Goal: Information Seeking & Learning: Check status

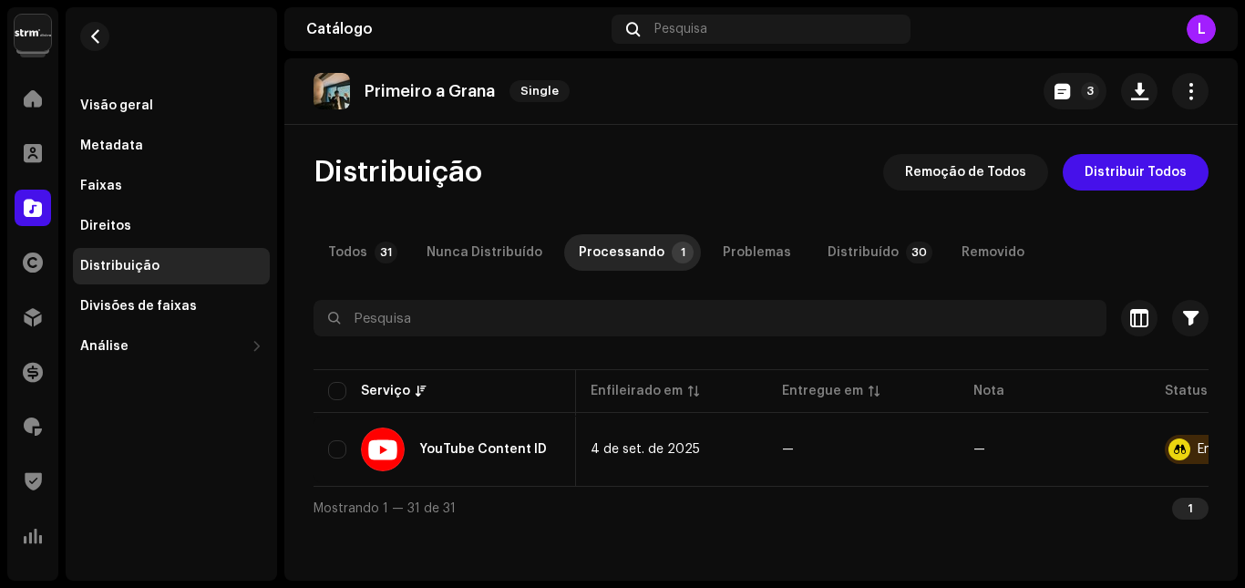
scroll to position [0, 127]
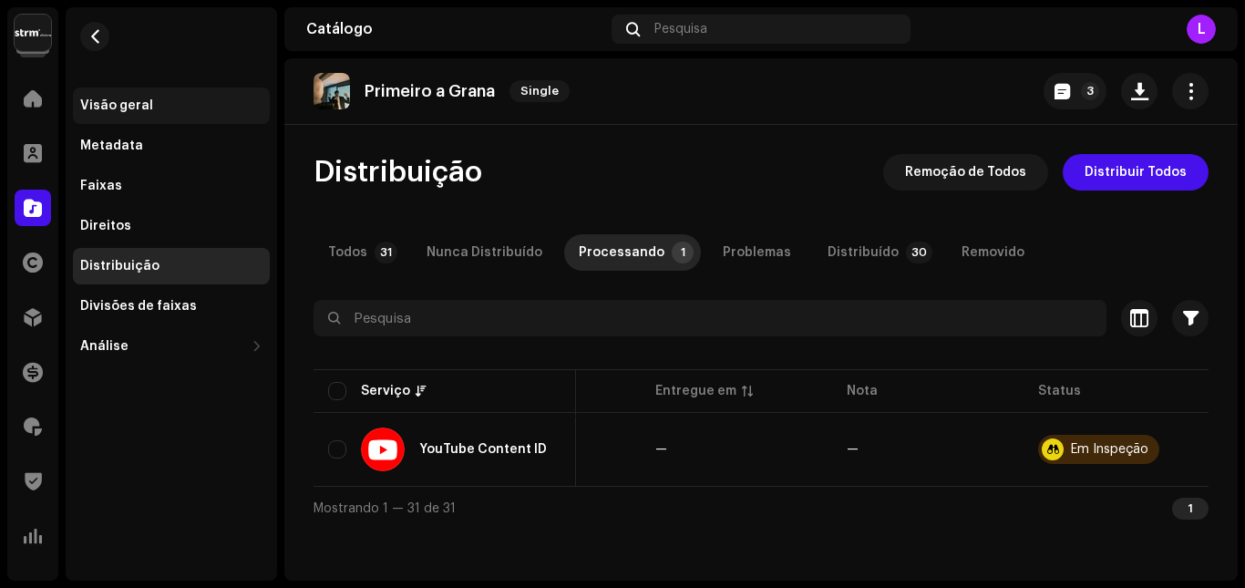
click at [131, 105] on div "Visão geral" at bounding box center [116, 105] width 73 height 15
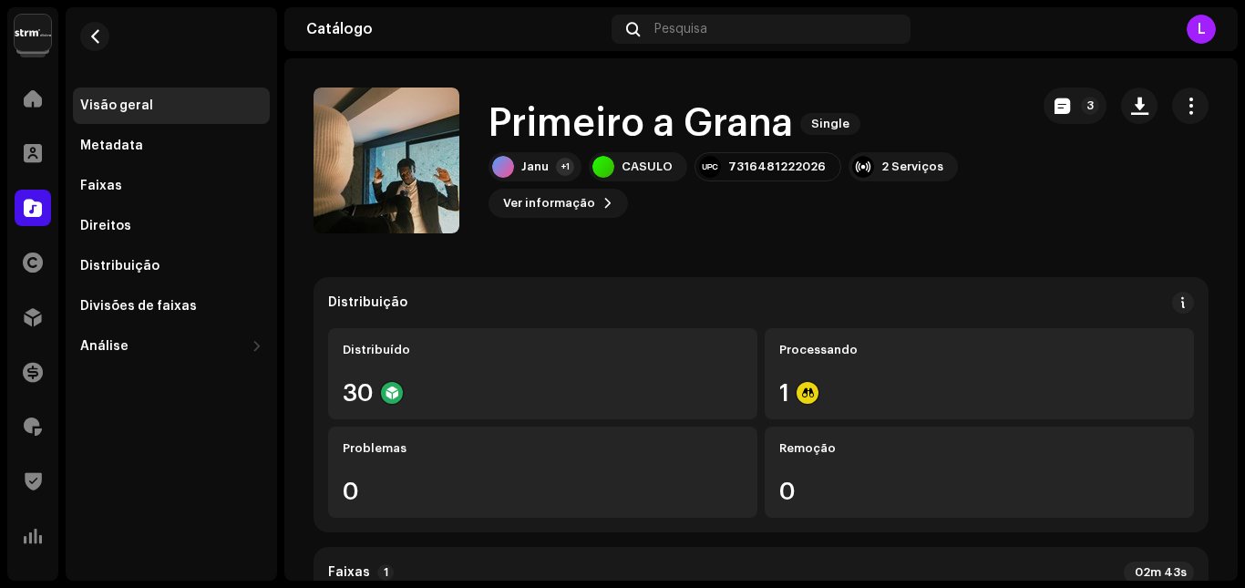
click at [696, 31] on span "Pesquisa" at bounding box center [680, 29] width 53 height 15
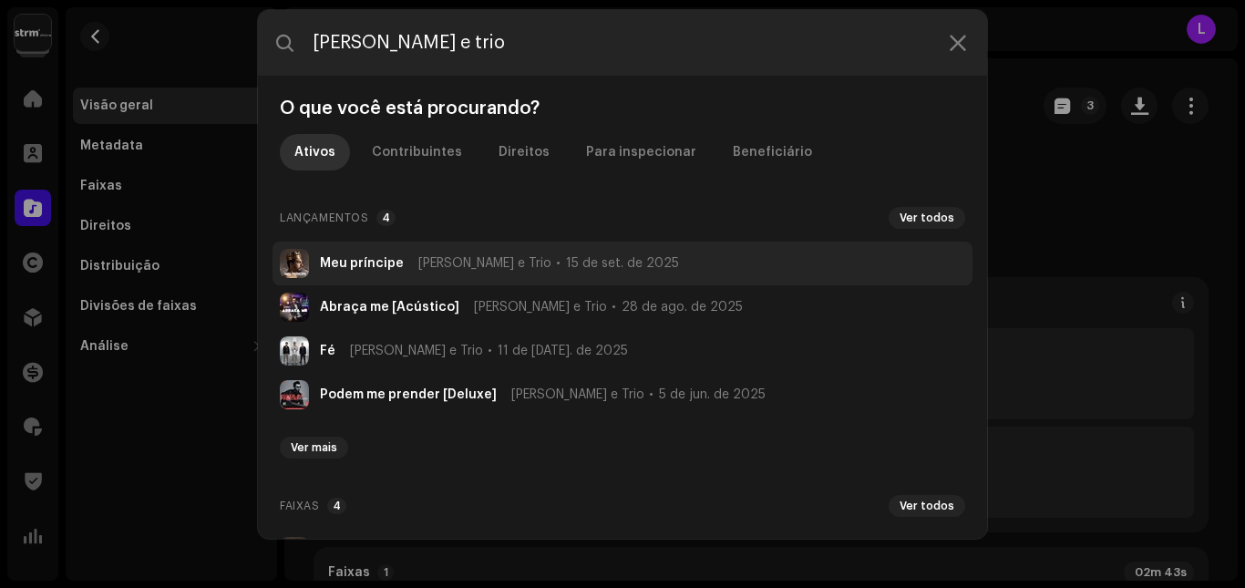
type input "[PERSON_NAME] e trio"
click at [482, 269] on span "[PERSON_NAME] e Trio" at bounding box center [484, 263] width 133 height 15
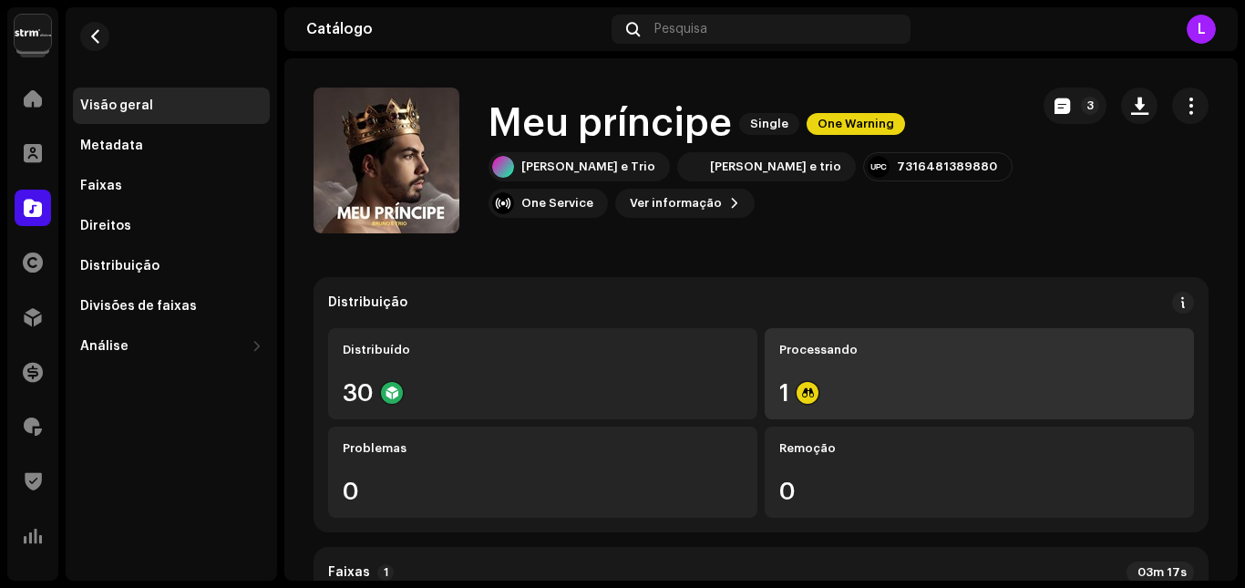
click at [831, 389] on div "1" at bounding box center [979, 393] width 400 height 24
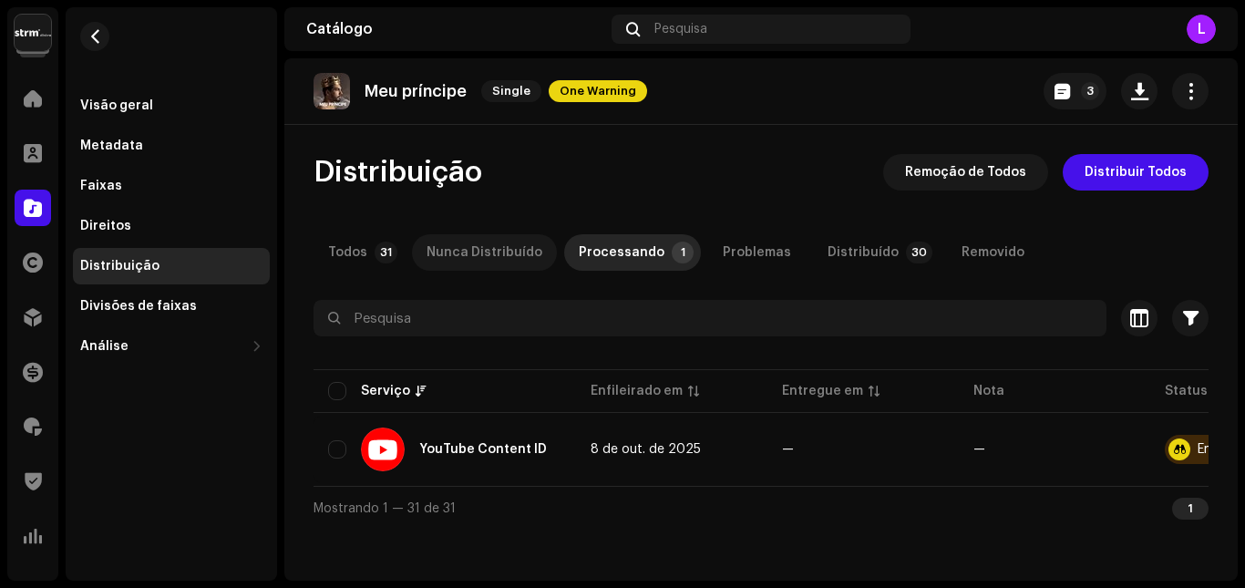
click at [466, 251] on div "Nunca Distribuído" at bounding box center [484, 252] width 116 height 36
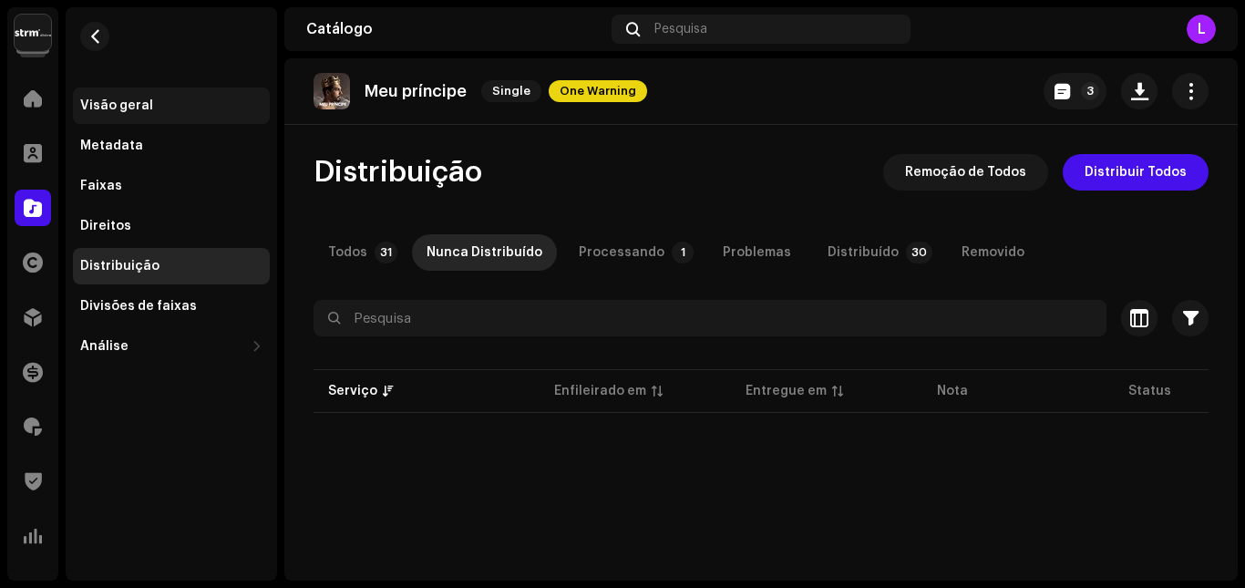
click at [155, 110] on div "Visão geral" at bounding box center [171, 105] width 182 height 15
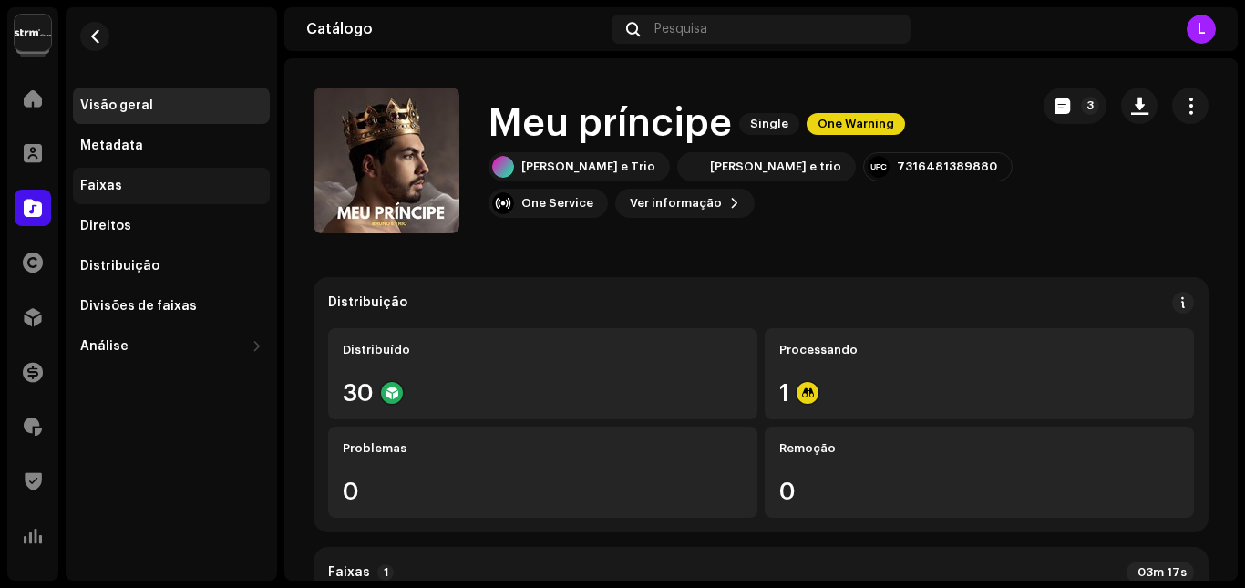
click at [135, 184] on div "Faixas" at bounding box center [171, 186] width 182 height 15
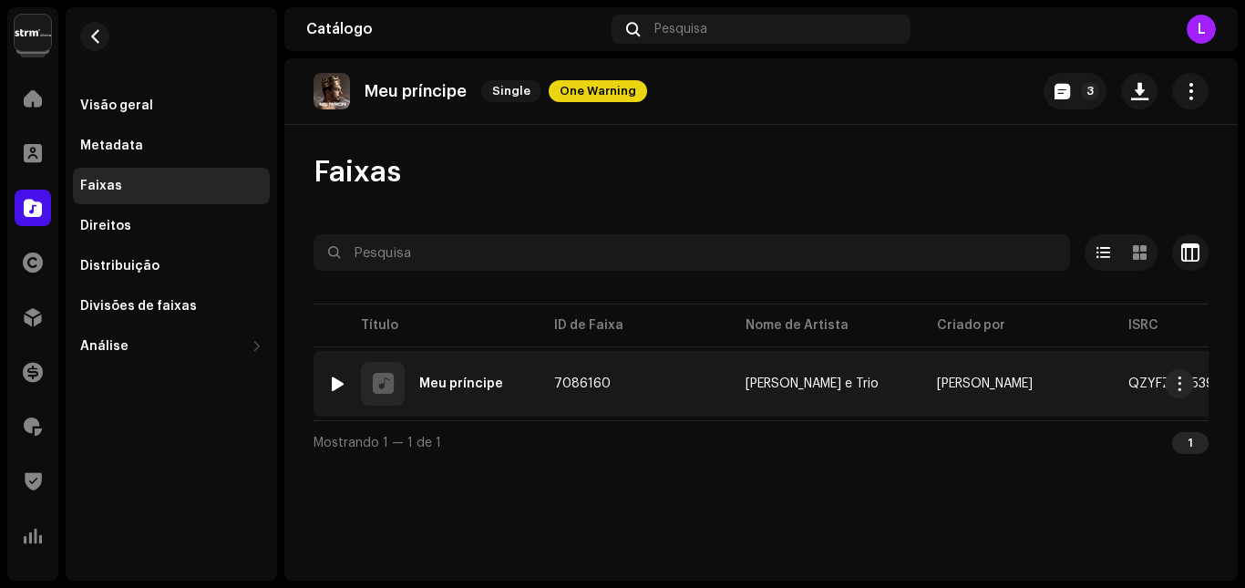
click at [652, 395] on td "7086160" at bounding box center [634, 384] width 191 height 66
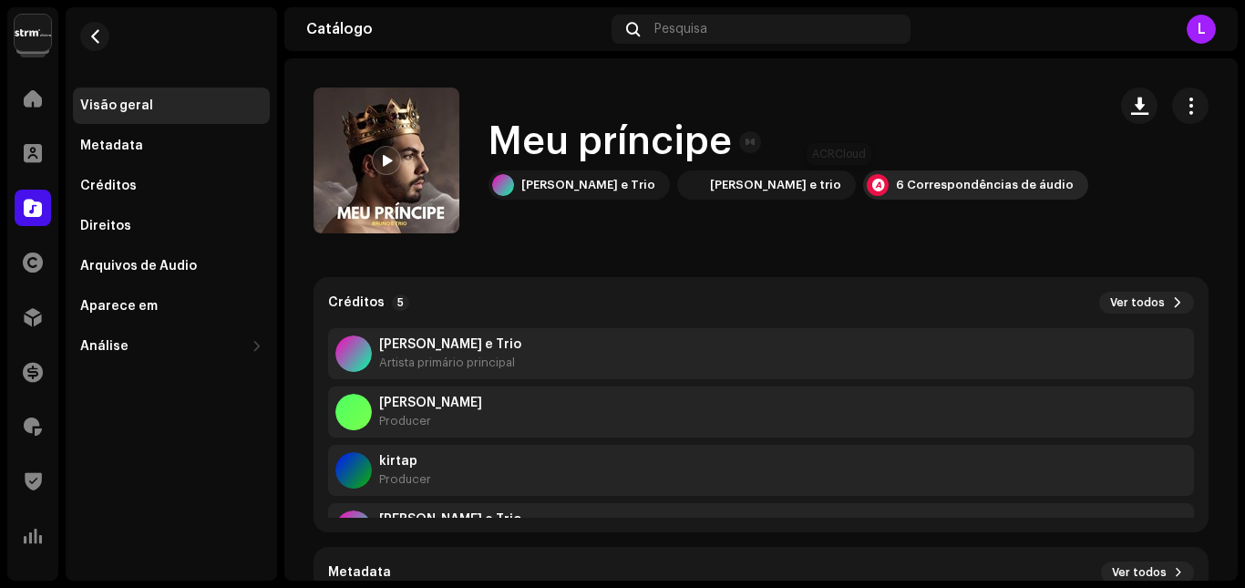
click at [863, 193] on div "6 Correspondências de áudio" at bounding box center [975, 184] width 225 height 29
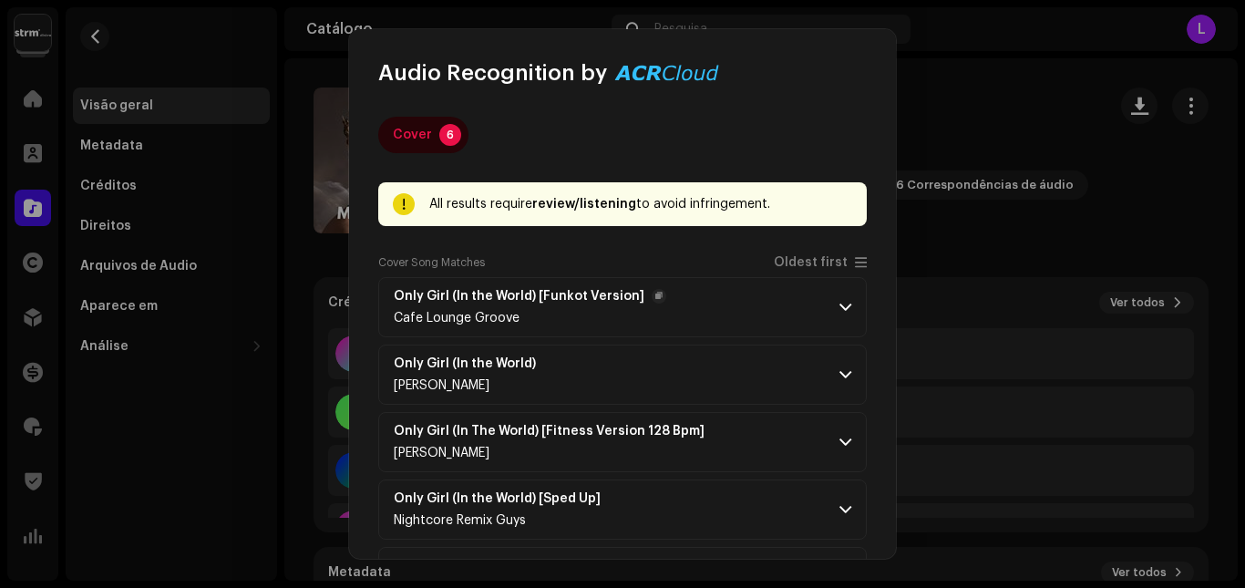
click at [771, 308] on p-accordion-header "Only Girl (In the World) [Funkot Version] Cafe Lounge Groove" at bounding box center [622, 307] width 488 height 60
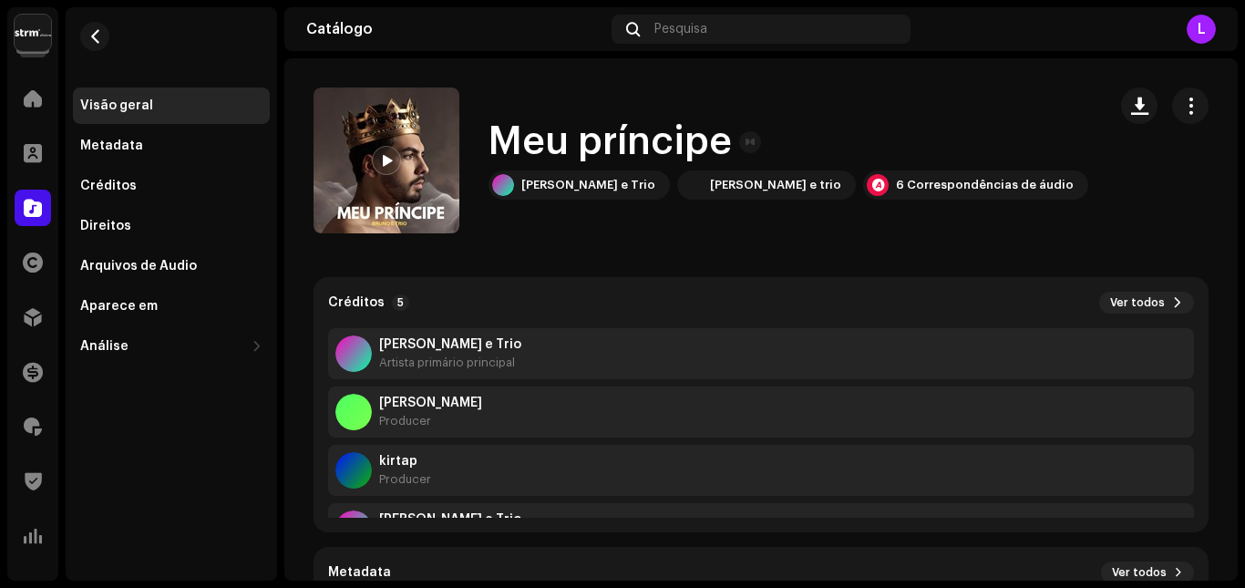
click at [1008, 171] on div "Audio Recognition by Cover 6 All results require review/listening to avoid infr…" at bounding box center [622, 294] width 1245 height 588
